Goal: Task Accomplishment & Management: Use online tool/utility

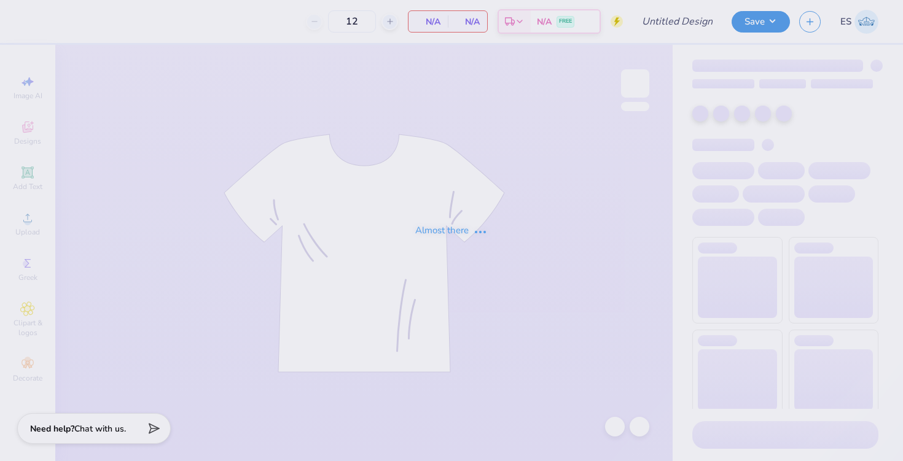
type input "FPA 25"
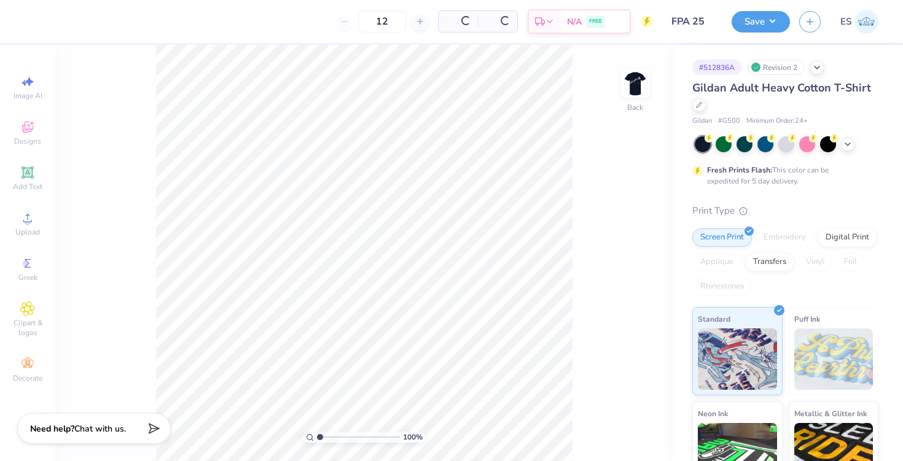
click at [862, 25] on img at bounding box center [866, 22] width 24 height 24
click at [865, 21] on img at bounding box center [866, 22] width 24 height 24
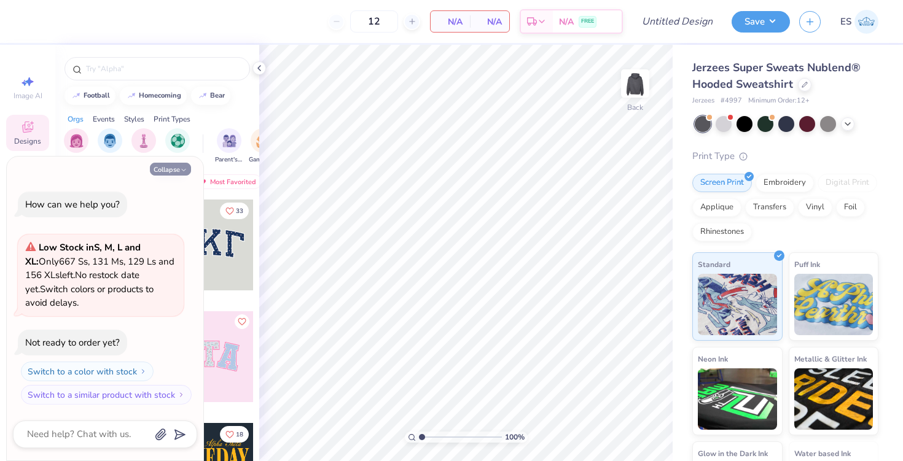
click at [176, 167] on button "Collapse" at bounding box center [170, 169] width 41 height 13
type textarea "x"
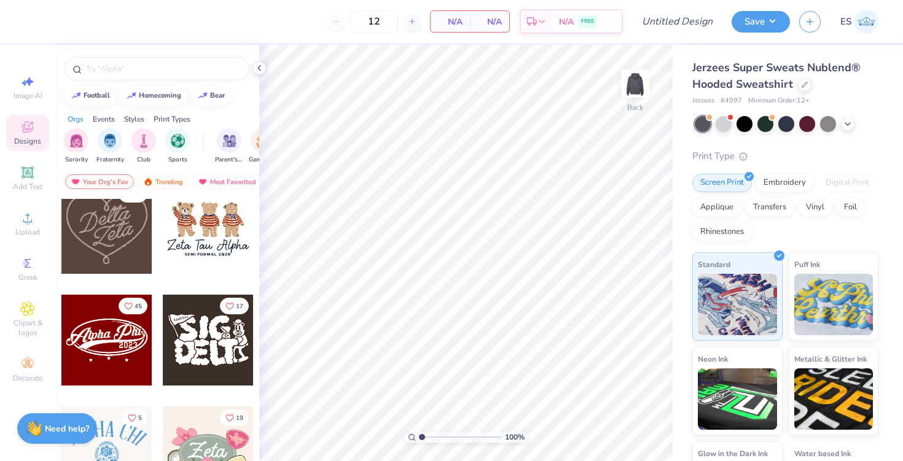
scroll to position [465, 0]
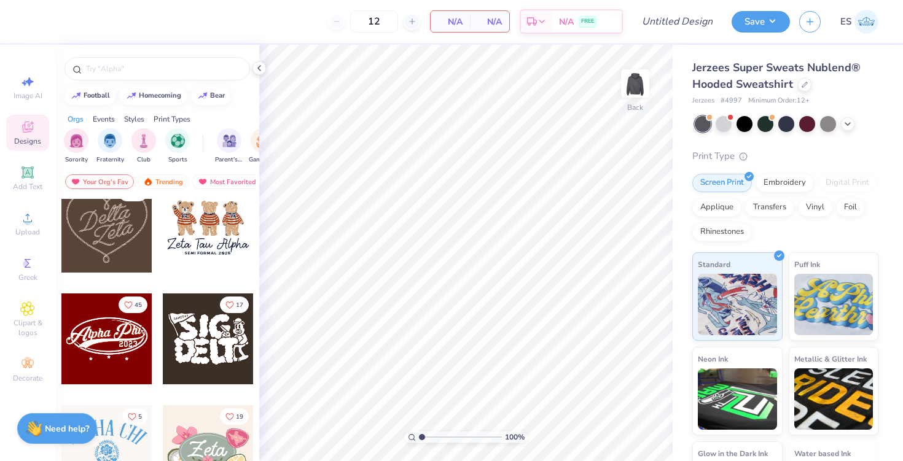
click at [123, 236] on div at bounding box center [106, 227] width 91 height 91
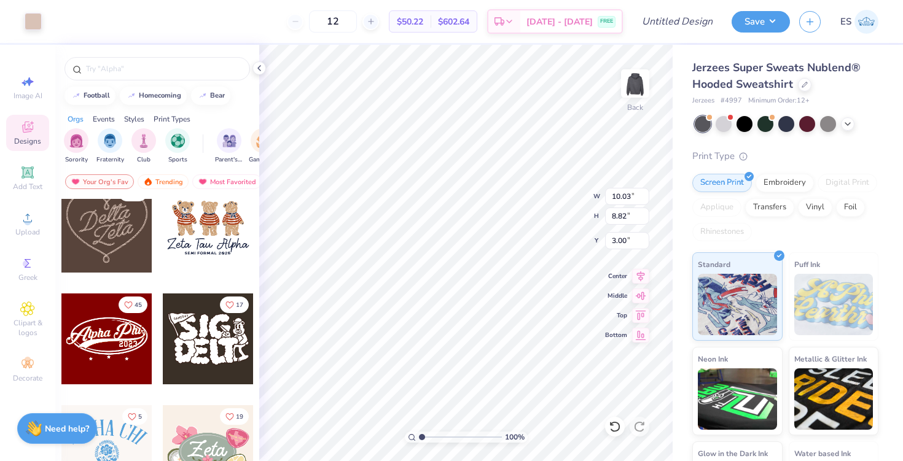
type input "10.03"
type input "8.82"
type input "1.98"
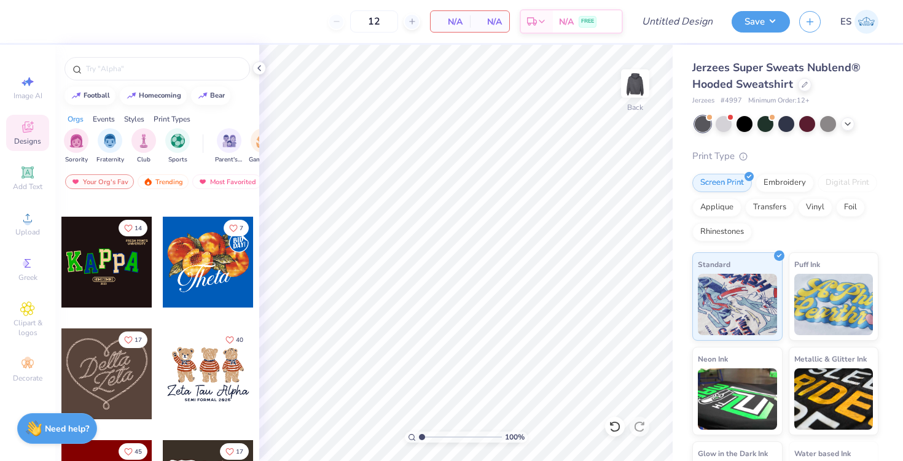
scroll to position [0, 0]
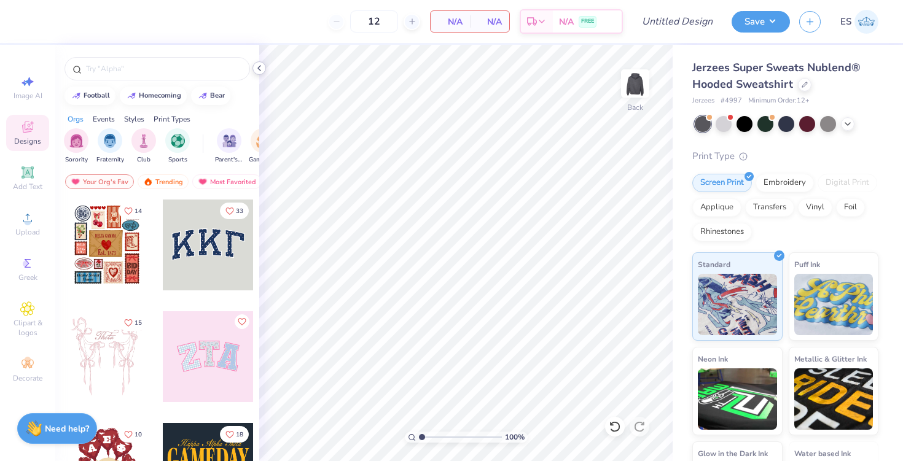
click at [259, 70] on icon at bounding box center [259, 68] width 10 height 10
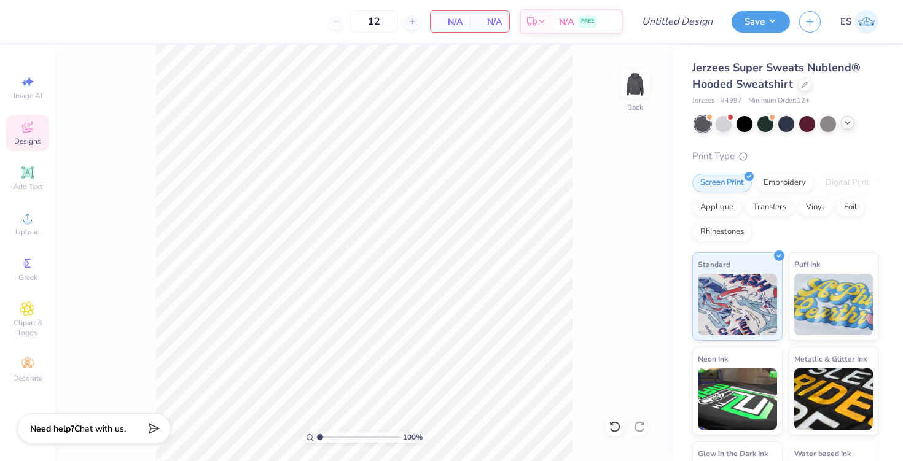
click at [849, 122] on icon at bounding box center [848, 123] width 10 height 10
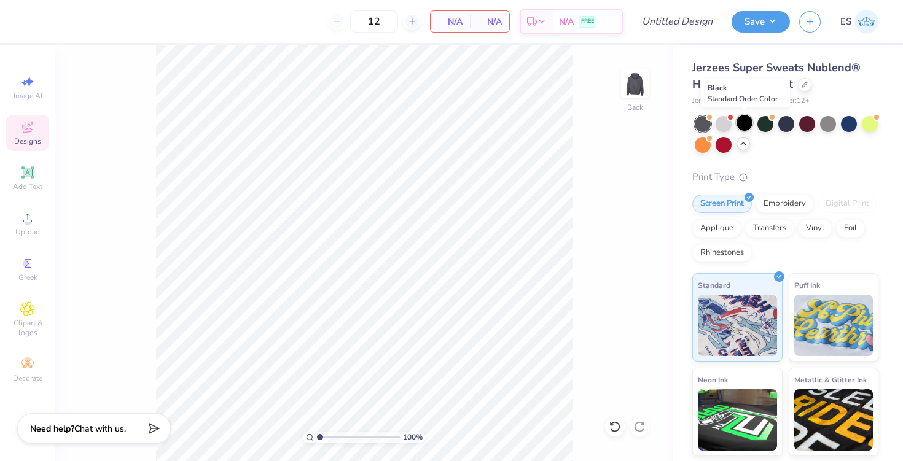
click at [744, 122] on div at bounding box center [744, 123] width 16 height 16
click at [801, 87] on div at bounding box center [805, 84] width 14 height 14
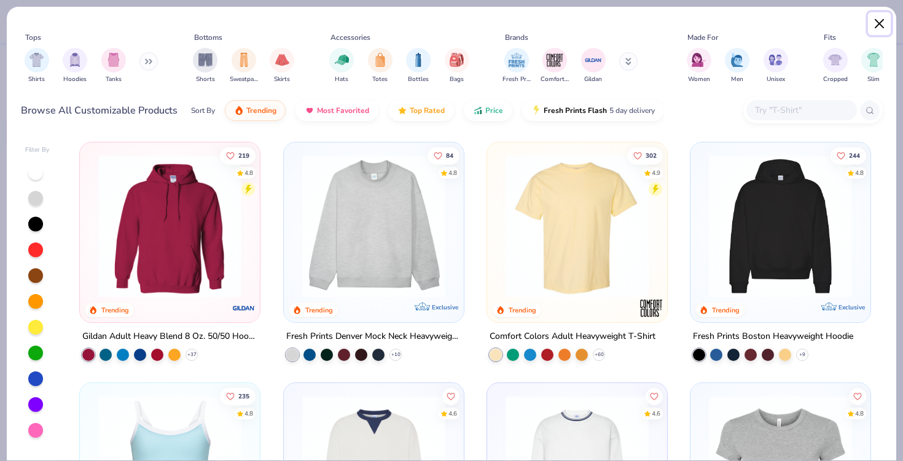
click at [876, 26] on button "Close" at bounding box center [879, 23] width 23 height 23
